Goal: Task Accomplishment & Management: Complete application form

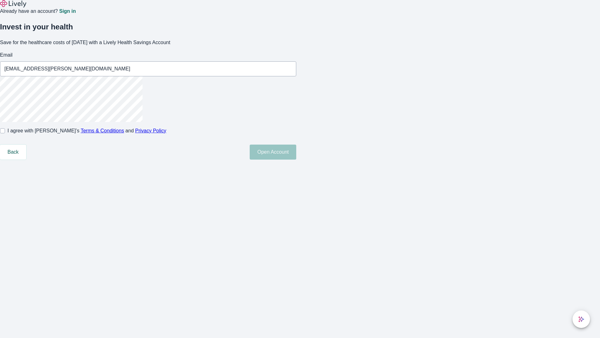
click at [5, 133] on input "I agree with Lively’s Terms & Conditions and Privacy Policy" at bounding box center [2, 130] width 5 height 5
checkbox input "true"
click at [296, 160] on button "Open Account" at bounding box center [273, 151] width 47 height 15
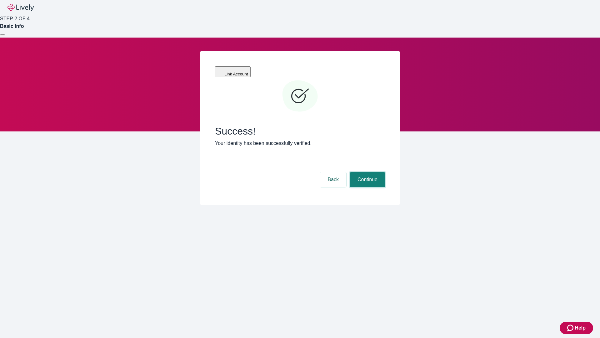
click at [367, 172] on button "Continue" at bounding box center [367, 179] width 35 height 15
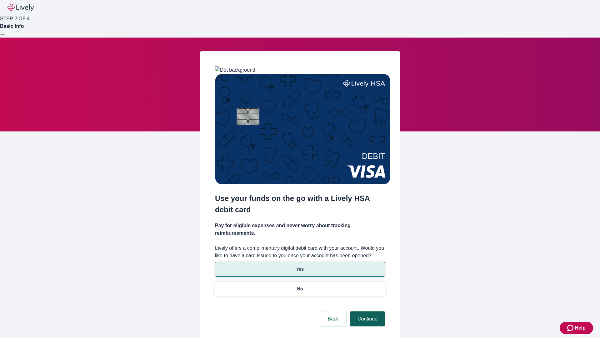
click at [300, 266] on p "Yes" at bounding box center [300, 269] width 8 height 7
click at [367, 311] on button "Continue" at bounding box center [367, 318] width 35 height 15
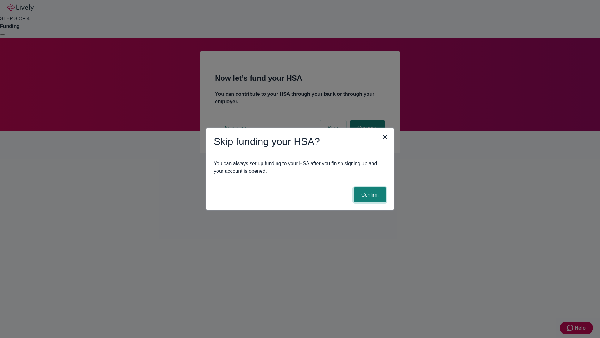
click at [369, 195] on button "Confirm" at bounding box center [370, 194] width 33 height 15
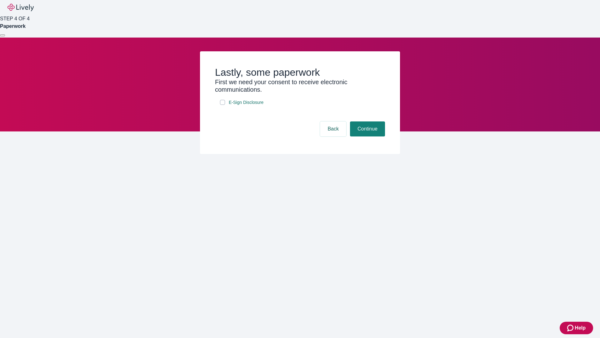
click at [223, 105] on input "E-Sign Disclosure" at bounding box center [222, 102] width 5 height 5
checkbox input "true"
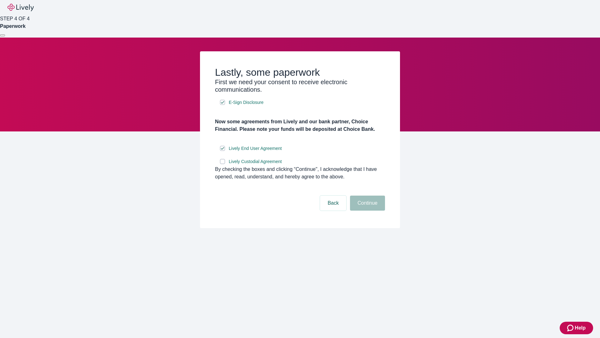
click at [223, 164] on input "Lively Custodial Agreement" at bounding box center [222, 161] width 5 height 5
checkbox input "true"
click at [367, 210] on button "Continue" at bounding box center [367, 202] width 35 height 15
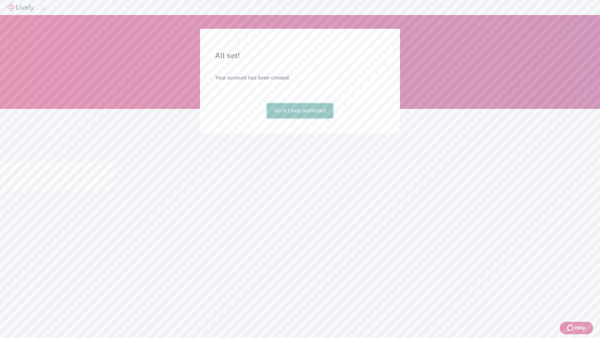
click at [300, 118] on link "Go to Lively dashboard" at bounding box center [300, 110] width 67 height 15
